Goal: Check status: Check status

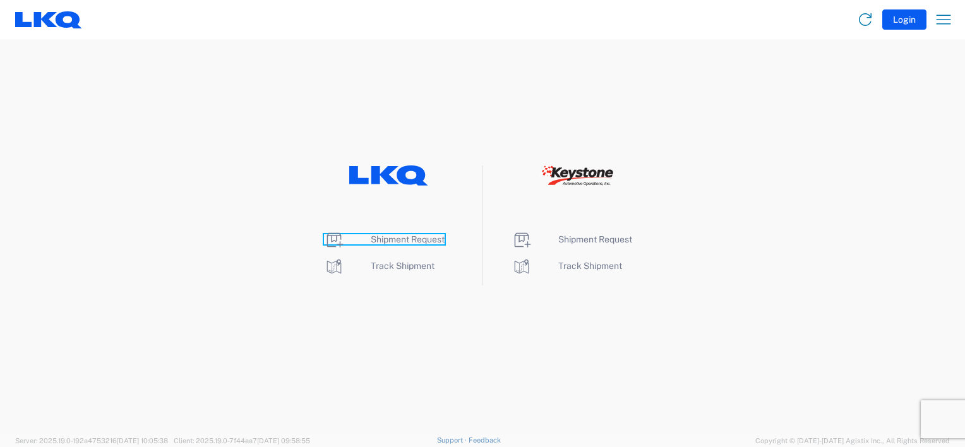
click at [402, 241] on span "Shipment Request" at bounding box center [408, 239] width 74 height 10
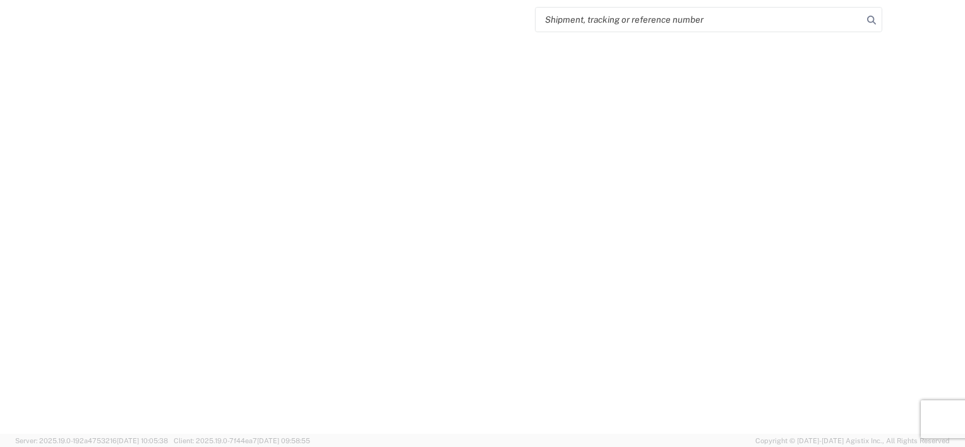
select select "FULL"
select select "LBS"
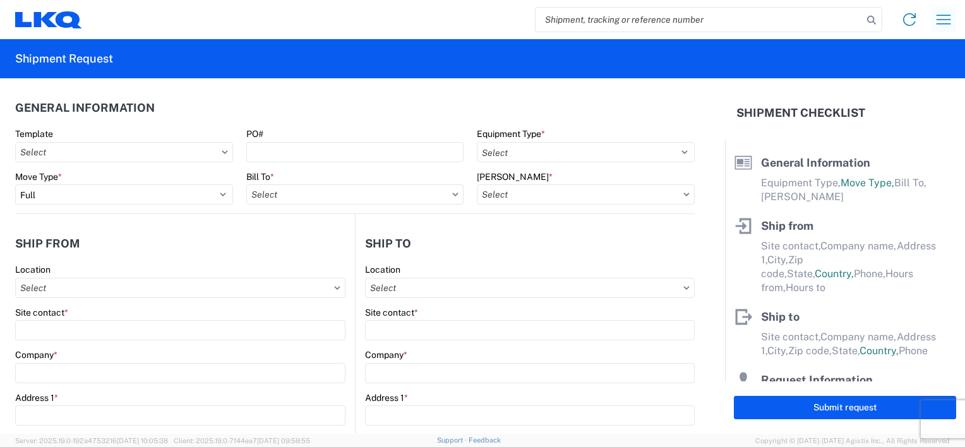
click at [950, 15] on icon "button" at bounding box center [943, 19] width 15 height 9
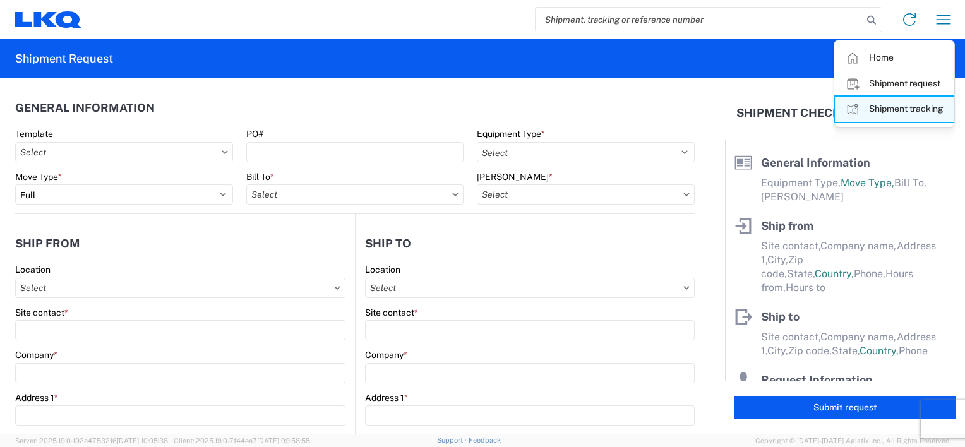
click at [912, 116] on link "Shipment tracking" at bounding box center [894, 109] width 119 height 25
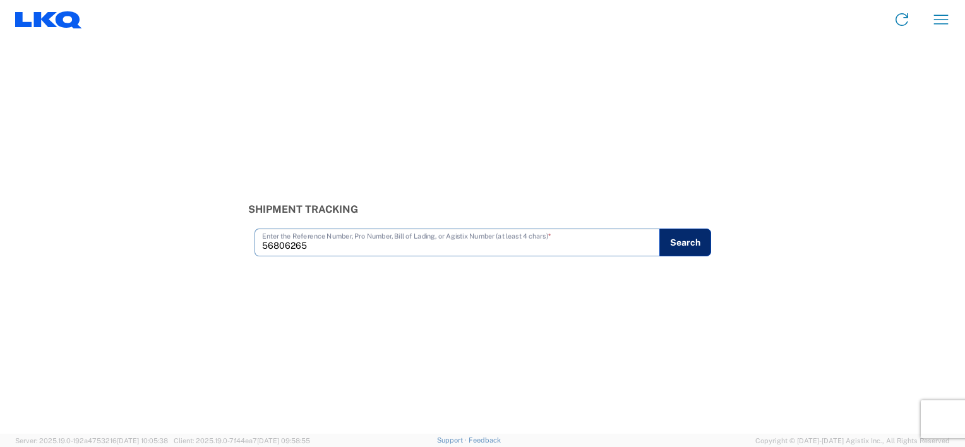
type input "56806265"
click at [701, 249] on button "Search" at bounding box center [685, 243] width 52 height 28
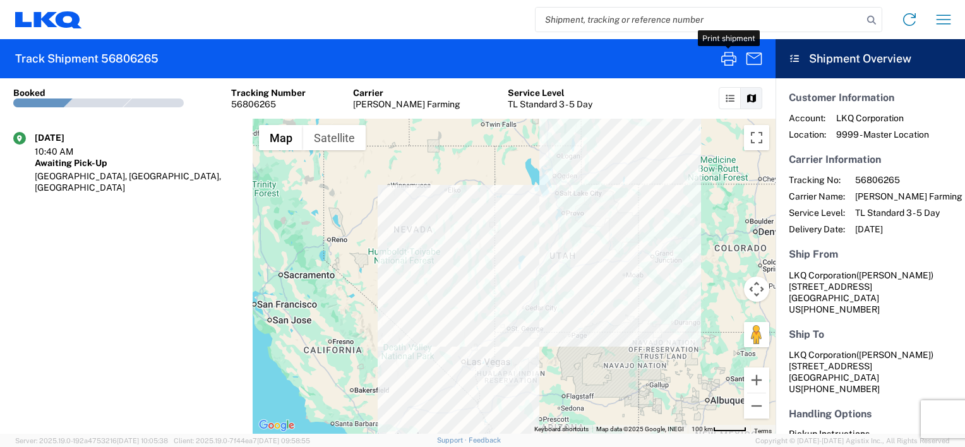
drag, startPoint x: 721, startPoint y: 59, endPoint x: 710, endPoint y: 60, distance: 11.4
click at [721, 60] on icon "button" at bounding box center [728, 59] width 15 height 14
